Goal: Transaction & Acquisition: Download file/media

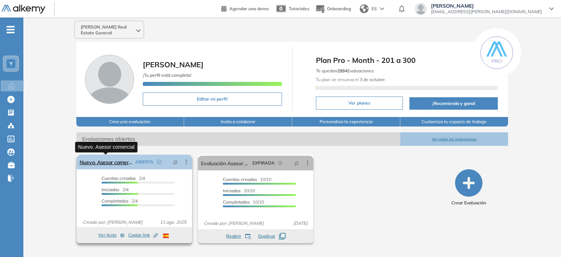
click at [123, 162] on link "Nuevo. Asesor comercial" at bounding box center [106, 161] width 53 height 15
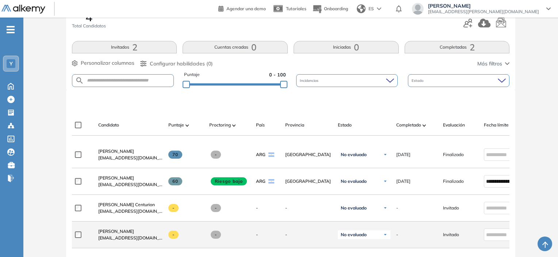
scroll to position [109, 0]
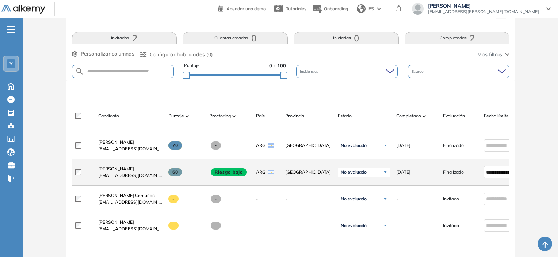
click at [109, 171] on span "[PERSON_NAME]" at bounding box center [116, 168] width 36 height 5
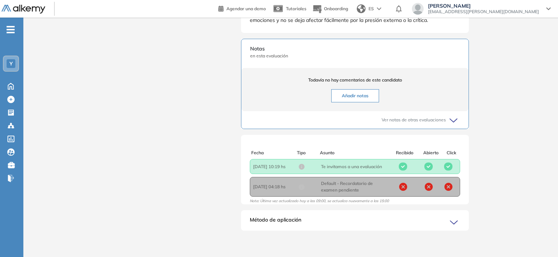
scroll to position [414, 0]
click at [363, 167] on span "Asunto : Te invitamos a una evaluación" at bounding box center [355, 166] width 68 height 7
click at [456, 222] on icon at bounding box center [455, 222] width 10 height 10
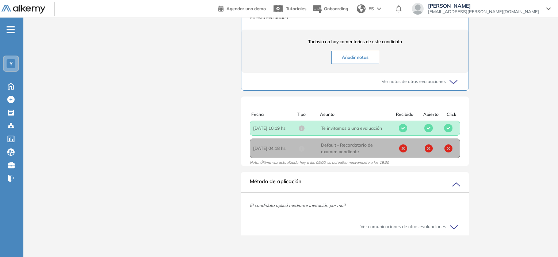
scroll to position [457, 0]
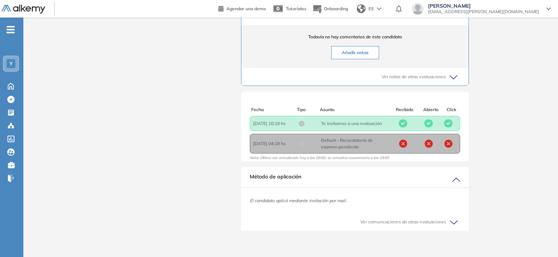
click at [457, 221] on icon at bounding box center [453, 221] width 7 height 3
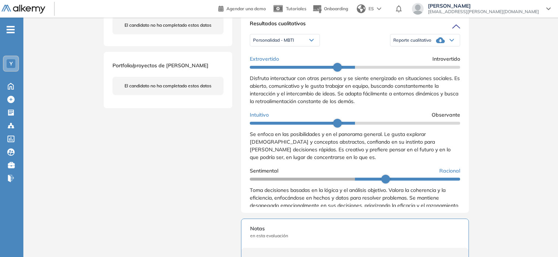
scroll to position [0, 0]
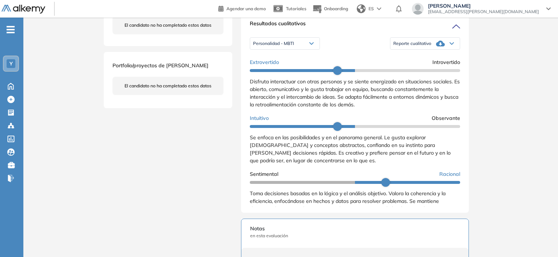
click at [421, 46] on span "Reporte cualitativo" at bounding box center [412, 44] width 38 height 6
click at [403, 58] on li "Reporte con Afinidad AI" at bounding box center [415, 54] width 45 height 7
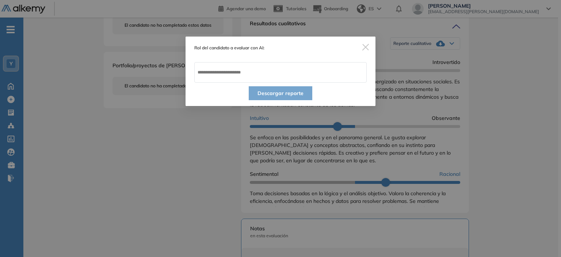
click at [365, 47] on img "Close" at bounding box center [365, 47] width 7 height 7
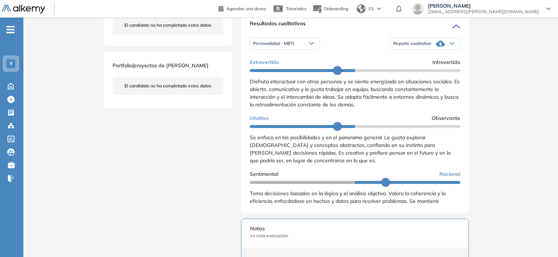
drag, startPoint x: 365, startPoint y: 47, endPoint x: 358, endPoint y: 46, distance: 7.7
click at [358, 46] on div "Personalidad - MBTI Personalidad - MBTI Perfil de Habilidades Comerciales Repor…" at bounding box center [355, 43] width 210 height 18
click at [306, 46] on div "Personalidad - MBTI" at bounding box center [284, 44] width 69 height 12
click at [283, 72] on li "Perfil de Habilidades Comerciales" at bounding box center [284, 67] width 63 height 7
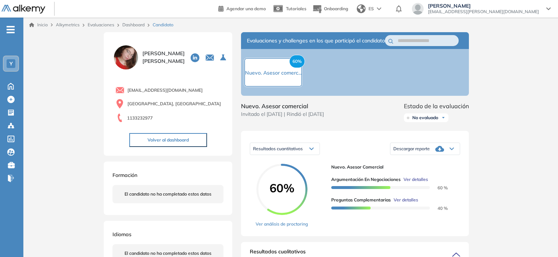
click at [408, 151] on span "Descargar reporte" at bounding box center [411, 149] width 36 height 6
click at [415, 177] on li "Descargar informe resumido" at bounding box center [420, 172] width 54 height 7
